Goal: Transaction & Acquisition: Purchase product/service

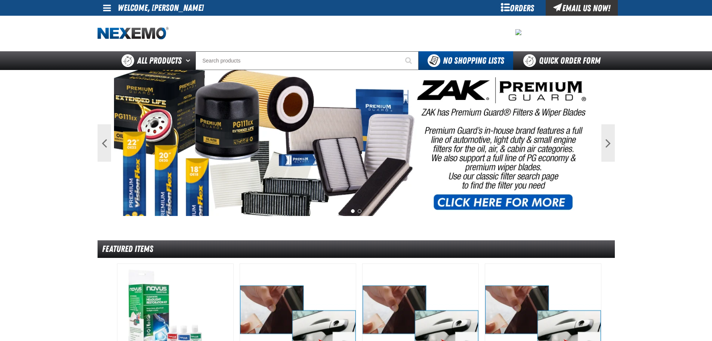
click at [108, 10] on span at bounding box center [107, 7] width 8 height 9
click at [116, 23] on link "My Account My Account" at bounding box center [117, 22] width 33 height 7
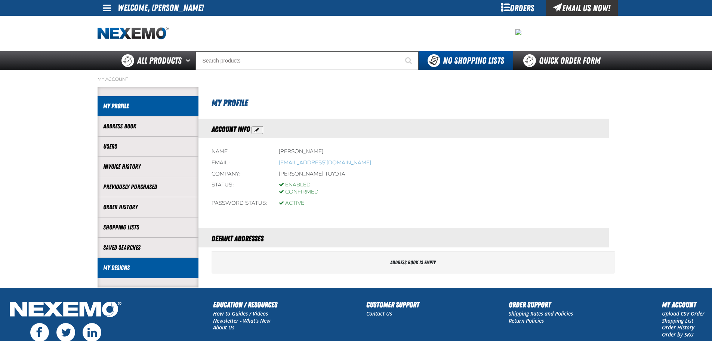
click at [115, 267] on link "My Designs" at bounding box center [148, 267] width 90 height 9
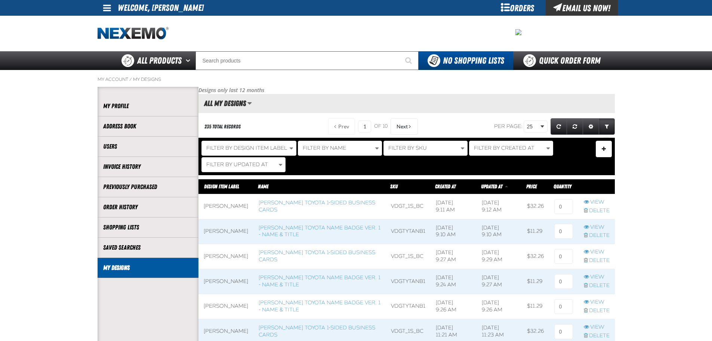
scroll to position [0, 0]
click at [290, 207] on link "Vandergriff Toyota 1-sided Business Cards" at bounding box center [317, 205] width 117 height 13
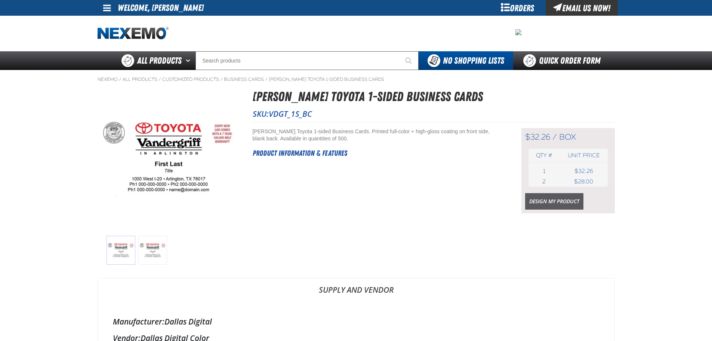
click at [556, 199] on link "Design My Product" at bounding box center [554, 201] width 58 height 16
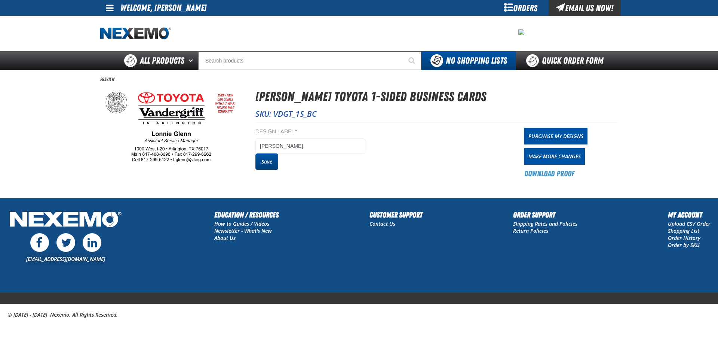
click at [270, 158] on button "Save" at bounding box center [266, 161] width 23 height 16
drag, startPoint x: 0, startPoint y: 0, endPoint x: 563, endPoint y: 139, distance: 580.2
click at [563, 139] on link "Purchase My Designs" at bounding box center [555, 136] width 63 height 16
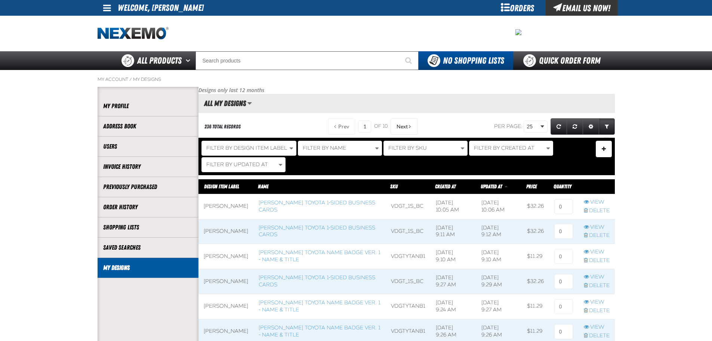
scroll to position [0, 0]
click at [570, 207] on input at bounding box center [563, 206] width 19 height 15
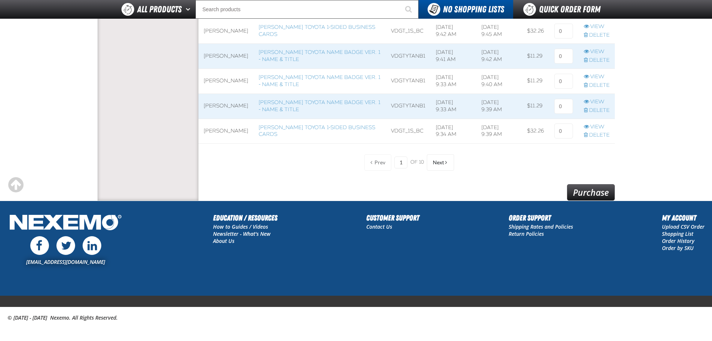
scroll to position [659, 0]
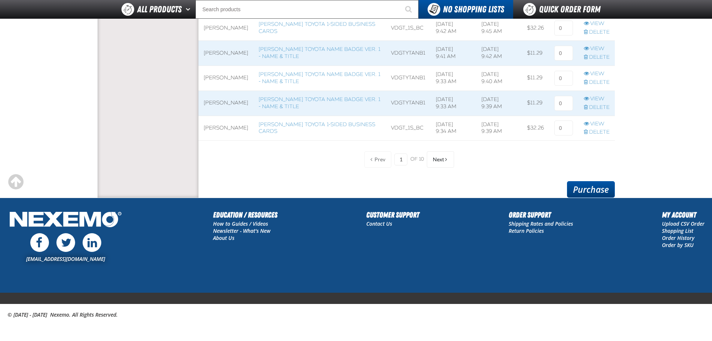
type input "1"
click at [594, 186] on link "Purchase" at bounding box center [591, 189] width 48 height 16
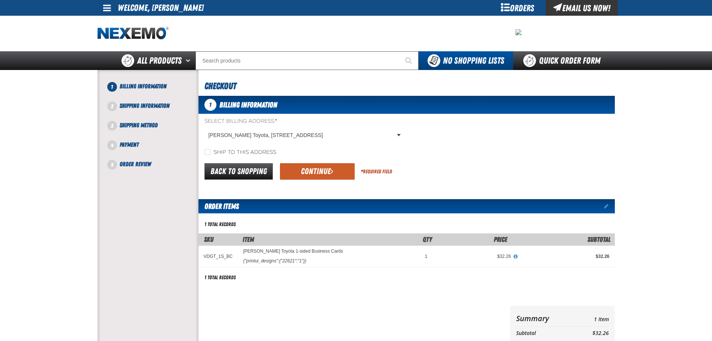
click at [249, 150] on label "Ship to this address" at bounding box center [240, 152] width 72 height 7
click at [210, 150] on input "Ship to this address" at bounding box center [207, 152] width 6 height 6
checkbox input "true"
click at [308, 167] on button "Continue" at bounding box center [317, 171] width 75 height 16
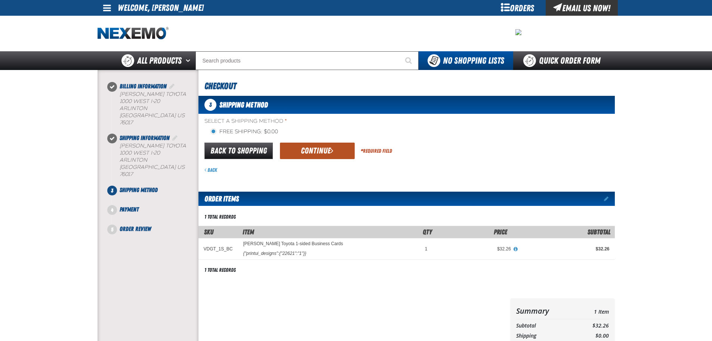
click at [307, 154] on button "Continue" at bounding box center [317, 150] width 75 height 16
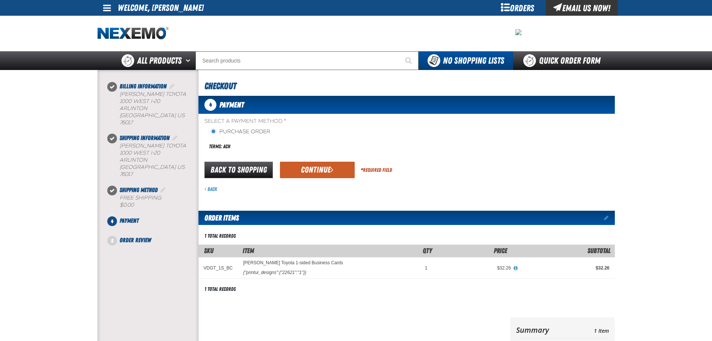
drag, startPoint x: 327, startPoint y: 166, endPoint x: 383, endPoint y: 212, distance: 72.5
click at [329, 166] on button "Continue" at bounding box center [317, 169] width 75 height 16
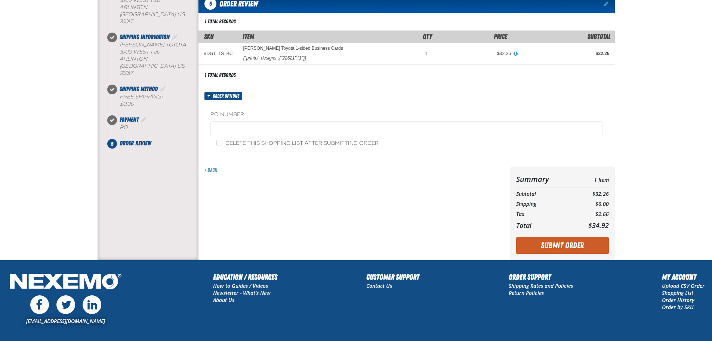
scroll to position [112, 0]
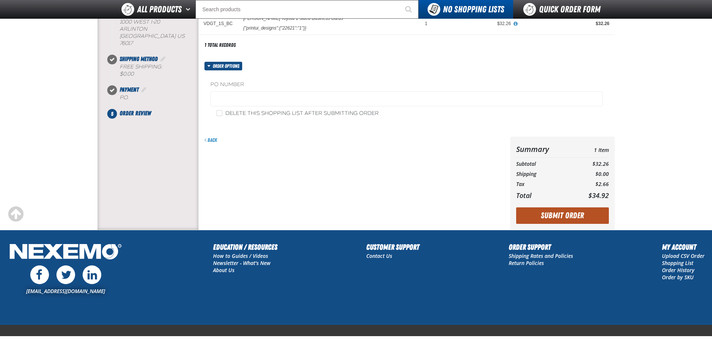
click at [572, 213] on button "Submit Order" at bounding box center [562, 215] width 93 height 16
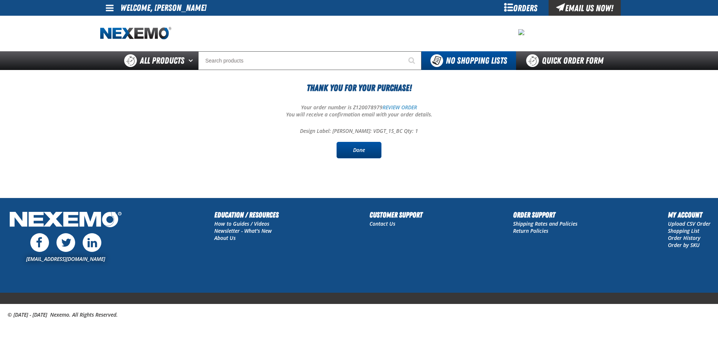
click at [359, 146] on link "Done" at bounding box center [358, 150] width 45 height 16
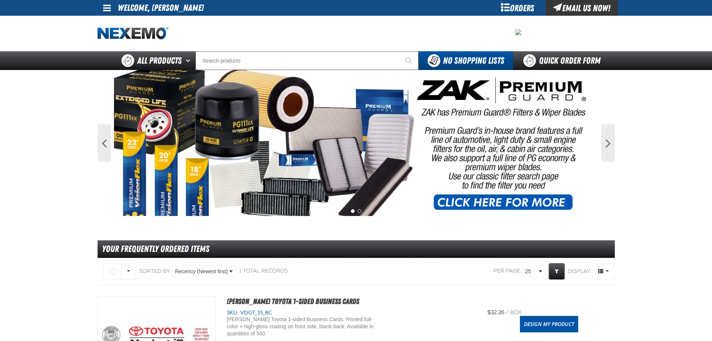
click at [105, 10] on span at bounding box center [107, 7] width 8 height 9
